Goal: Information Seeking & Learning: Learn about a topic

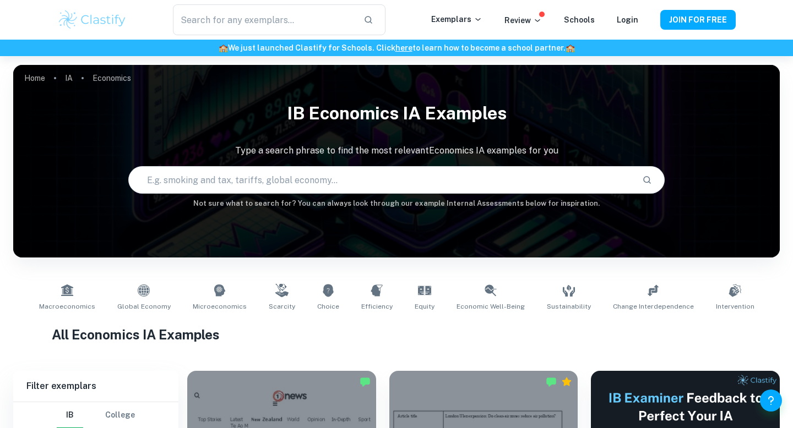
scroll to position [20, 0]
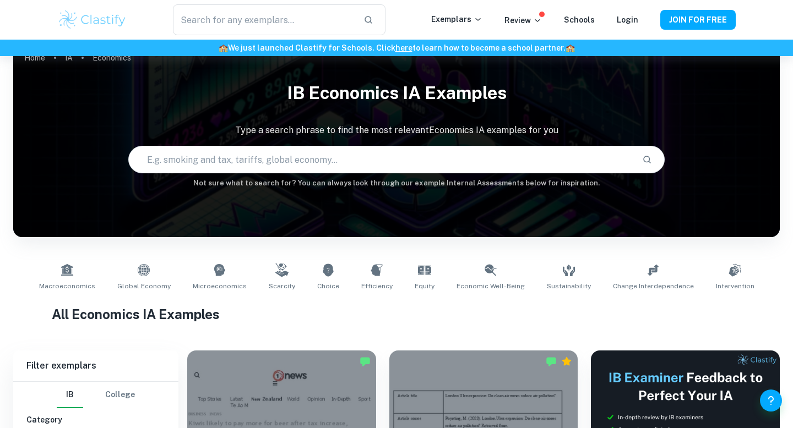
click at [322, 281] on link "Choice" at bounding box center [328, 277] width 31 height 36
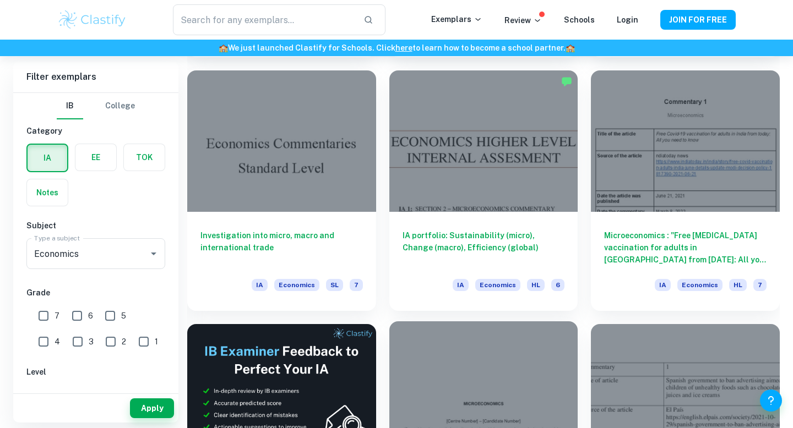
scroll to position [1514, 0]
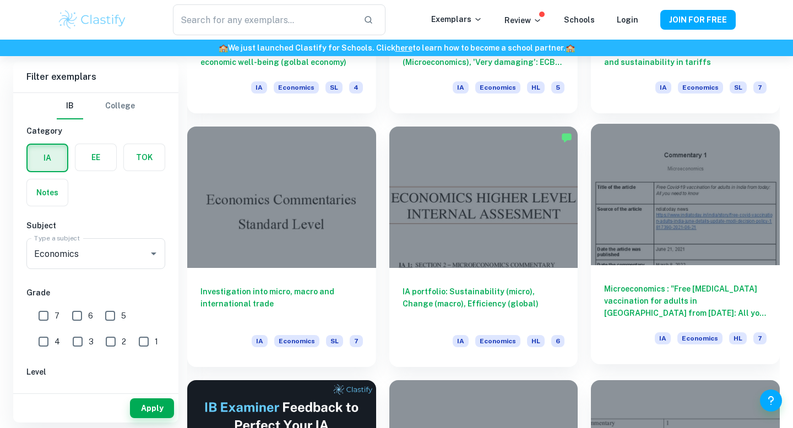
click at [627, 320] on div "Microeconomics : "Free [MEDICAL_DATA] vaccination for adults in [GEOGRAPHIC_DAT…" at bounding box center [685, 314] width 189 height 99
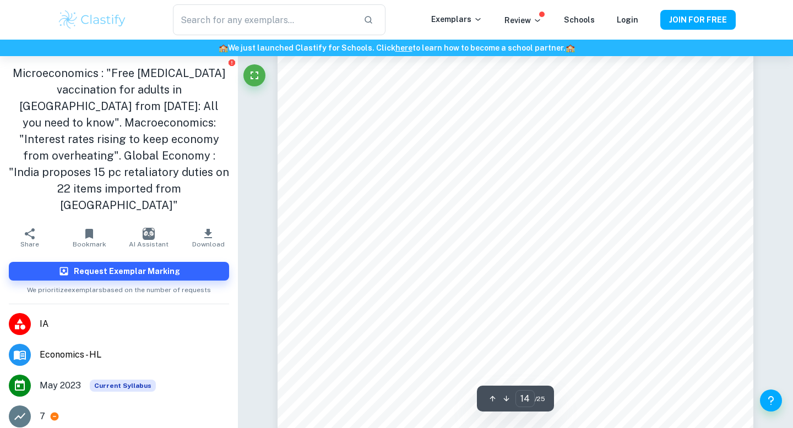
scroll to position [9008, 0]
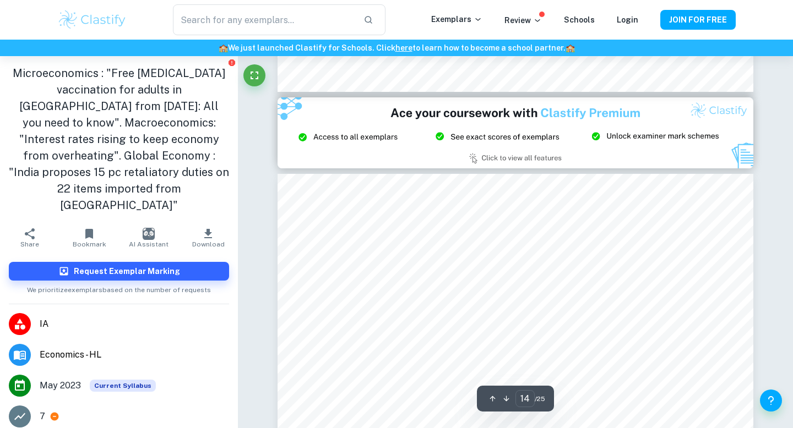
type input "15"
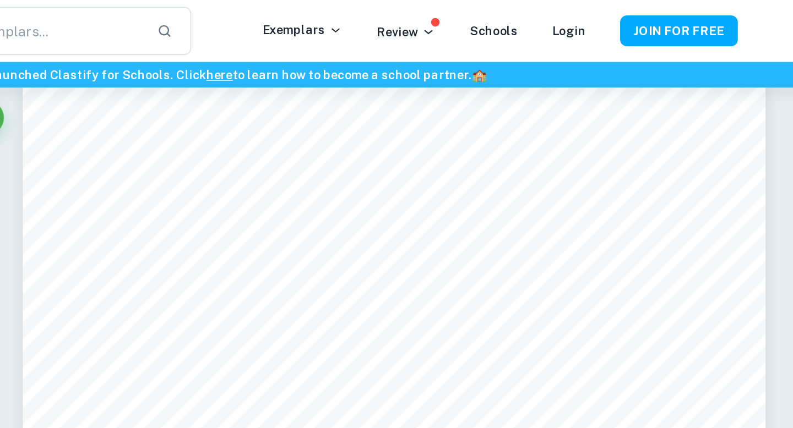
scroll to position [9079, 0]
